Goal: Transaction & Acquisition: Purchase product/service

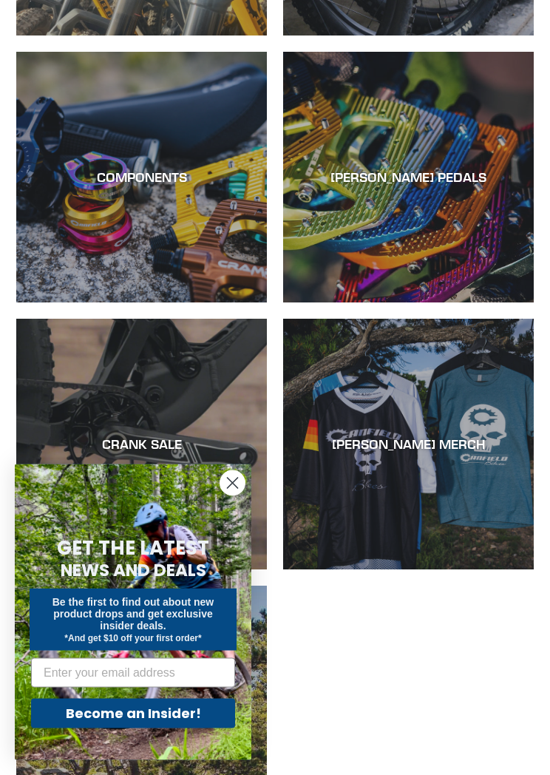
scroll to position [866, 0]
click at [234, 495] on circle "Close dialog" at bounding box center [232, 483] width 24 height 24
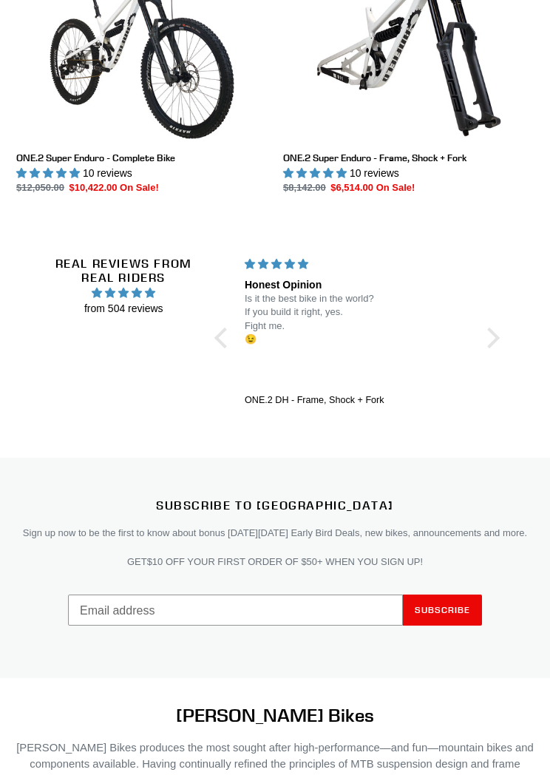
scroll to position [2629, 0]
click at [491, 336] on div at bounding box center [489, 337] width 21 height 21
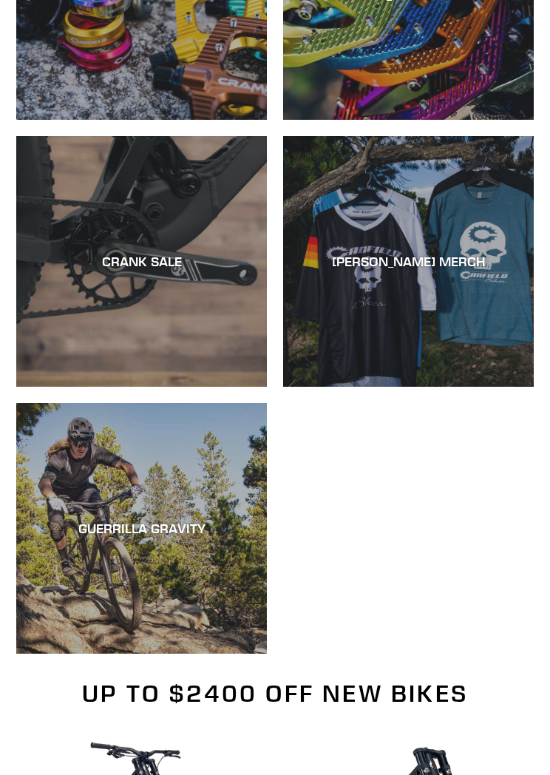
scroll to position [1049, 0]
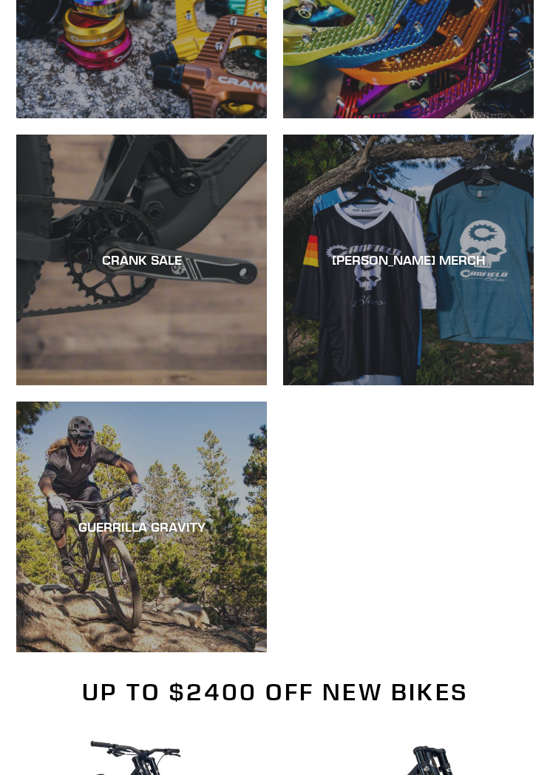
click at [244, 529] on div "GUERRILLA GRAVITY" at bounding box center [141, 528] width 251 height 16
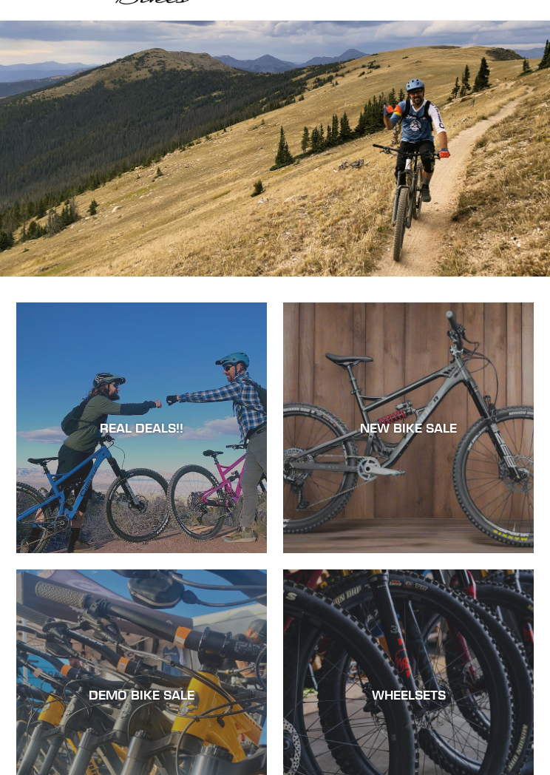
scroll to position [0, 0]
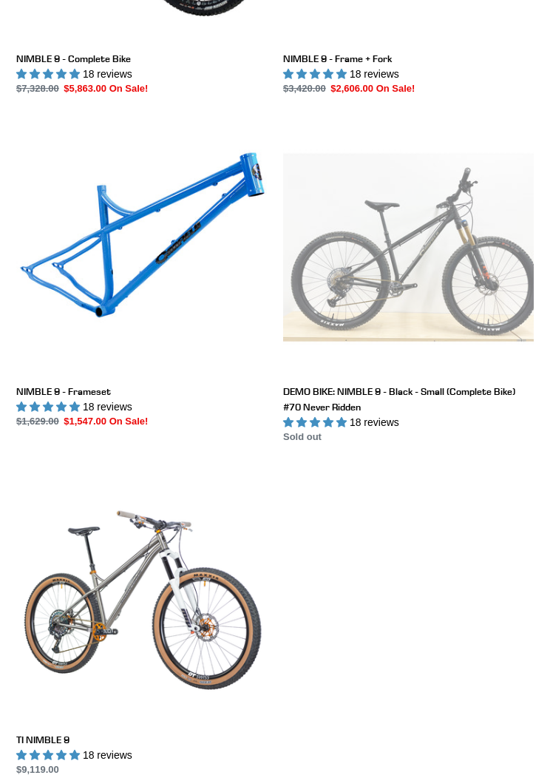
scroll to position [551, 0]
click at [146, 599] on link "TI NIMBLE 9" at bounding box center [141, 623] width 251 height 307
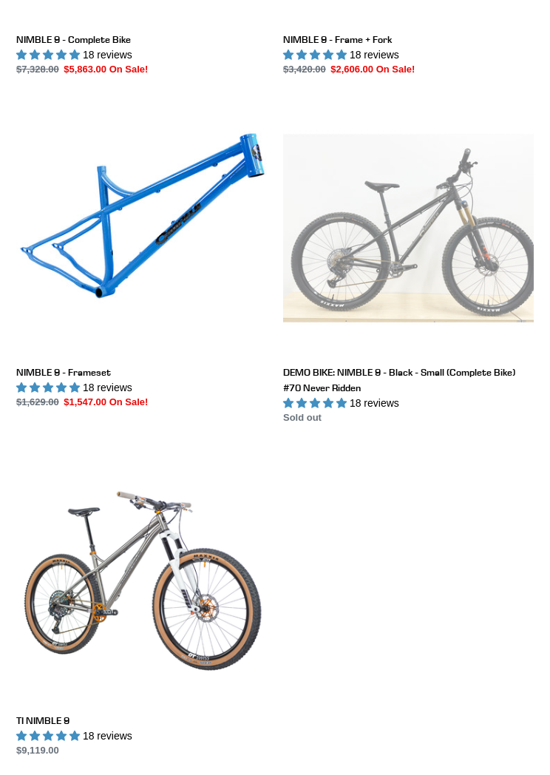
scroll to position [0, 0]
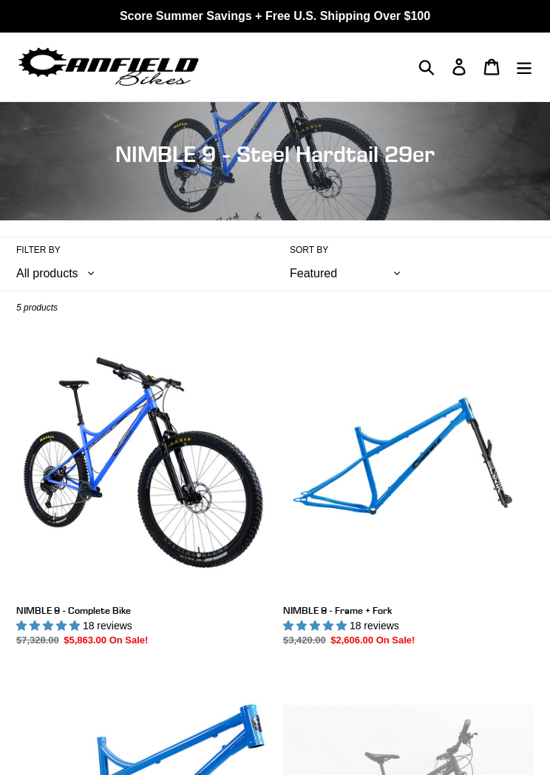
click at [490, 383] on link "NIMBLE 9 - Frame + Fork" at bounding box center [408, 494] width 251 height 307
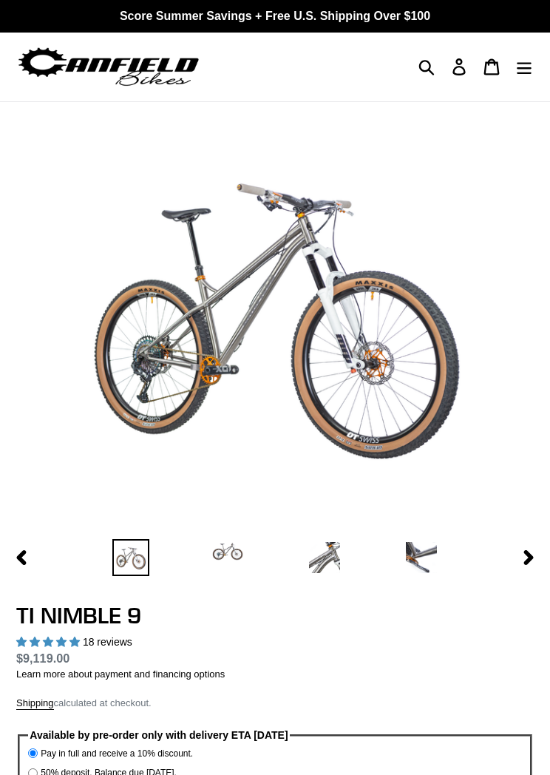
select select "highest-rating"
click at [397, 384] on img at bounding box center [275, 314] width 386 height 386
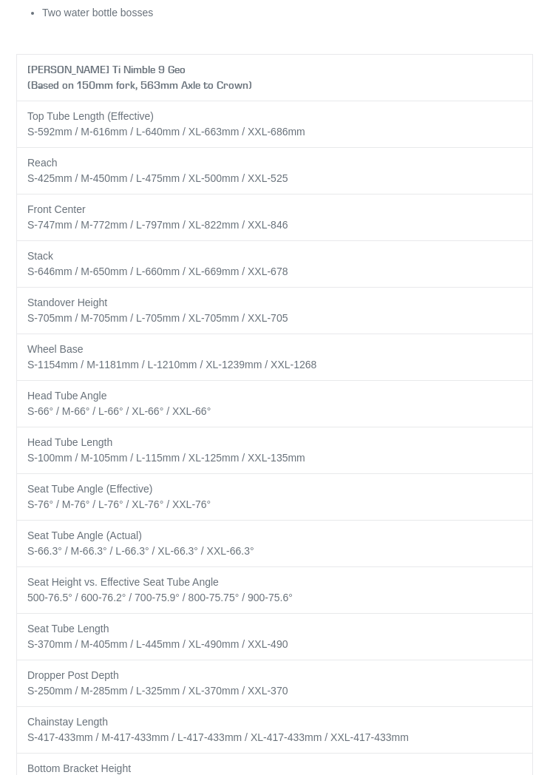
scroll to position [2812, 0]
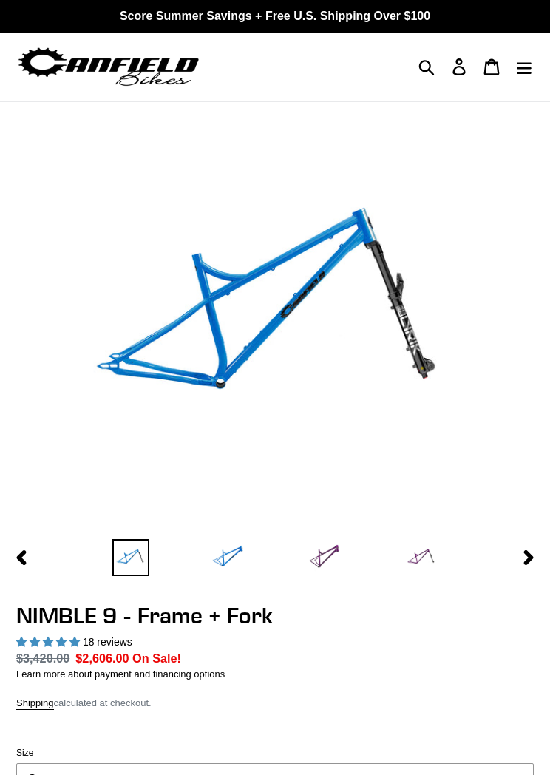
select select "highest-rating"
